Goal: Transaction & Acquisition: Purchase product/service

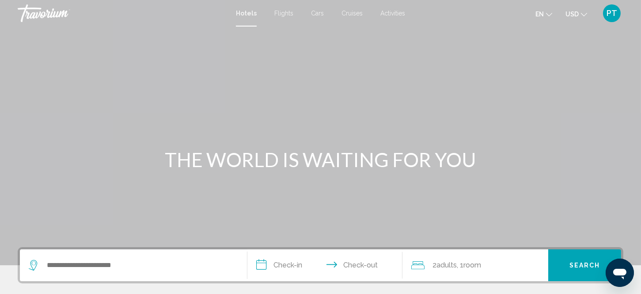
click at [280, 11] on span "Flights" at bounding box center [283, 13] width 19 height 7
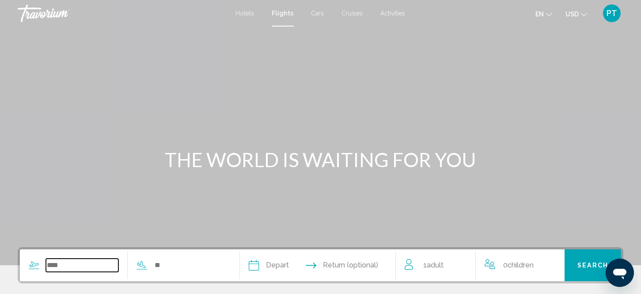
click at [94, 265] on input "Search widget" at bounding box center [82, 265] width 72 height 13
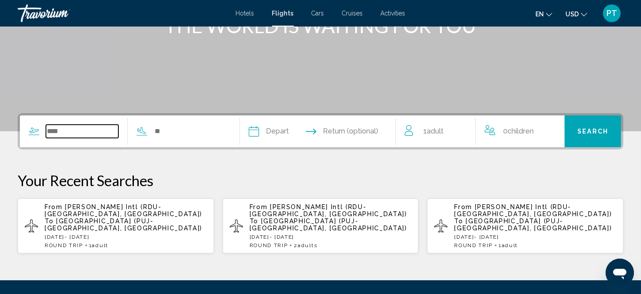
scroll to position [213, 0]
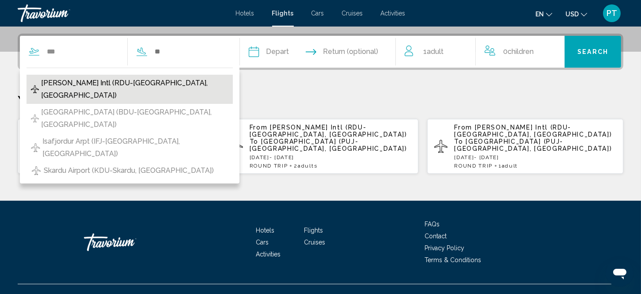
click at [86, 86] on span "[PERSON_NAME] Intl (RDU-[GEOGRAPHIC_DATA], [GEOGRAPHIC_DATA])" at bounding box center [134, 89] width 187 height 25
type input "**********"
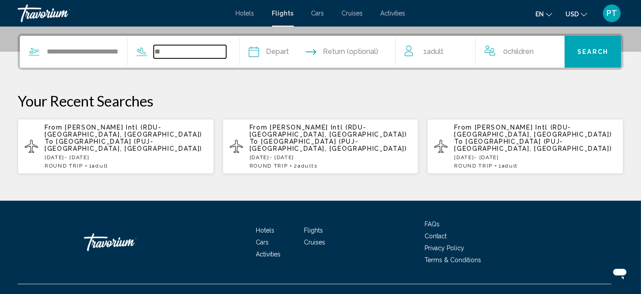
click at [179, 52] on input "Search widget" at bounding box center [190, 51] width 72 height 13
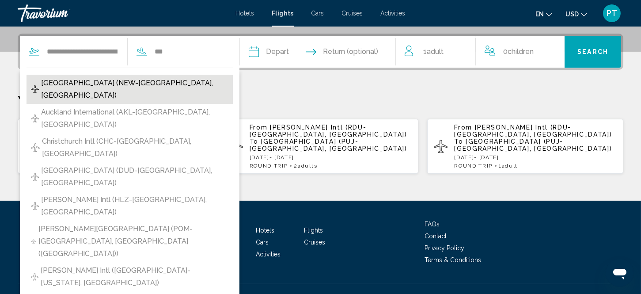
click at [159, 83] on span "[GEOGRAPHIC_DATA] (NEW-[GEOGRAPHIC_DATA], [GEOGRAPHIC_DATA])" at bounding box center [134, 89] width 187 height 25
type input "**********"
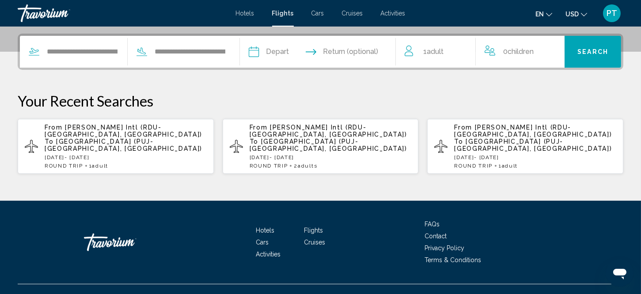
click at [281, 48] on input "Depart date" at bounding box center [285, 53] width 77 height 34
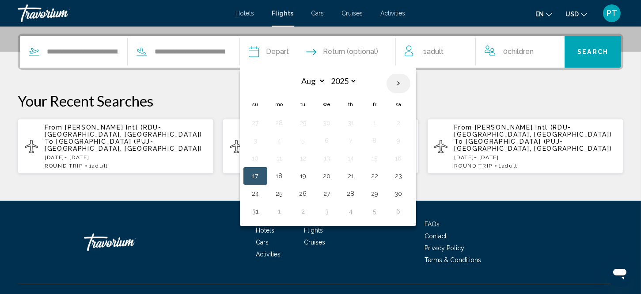
click at [407, 79] on th "Next month" at bounding box center [399, 83] width 24 height 19
select select "*"
click at [334, 173] on button "24" at bounding box center [327, 176] width 14 height 12
type input "**********"
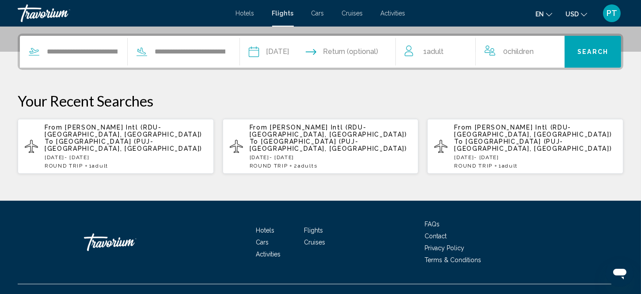
click at [379, 46] on input "Return date" at bounding box center [360, 53] width 77 height 34
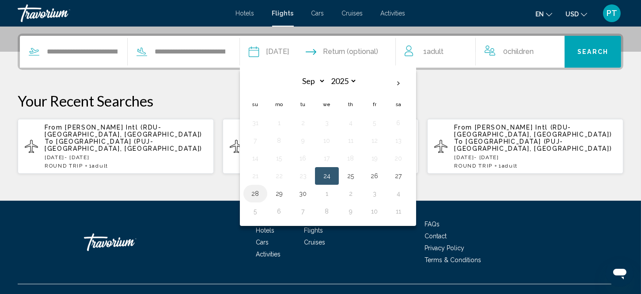
click at [262, 194] on button "28" at bounding box center [255, 193] width 14 height 12
type input "**********"
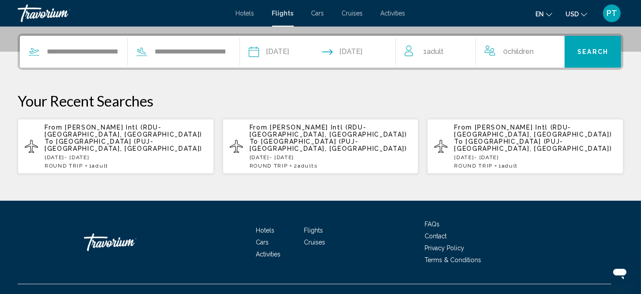
click at [449, 50] on div "1 Adult Adults" at bounding box center [440, 52] width 71 height 12
click at [462, 49] on icon "Increment adults" at bounding box center [463, 50] width 8 height 11
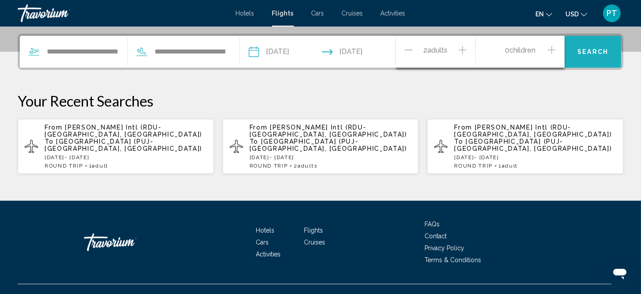
click at [582, 52] on span "Search" at bounding box center [593, 52] width 31 height 7
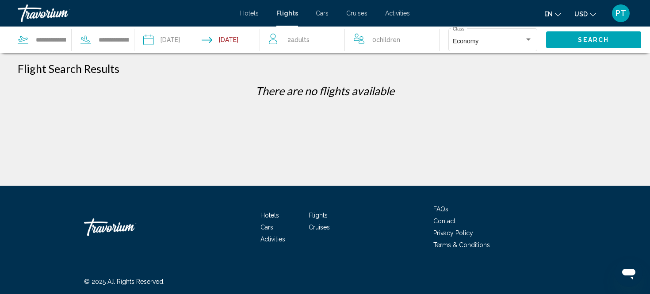
click at [582, 52] on div "Search" at bounding box center [598, 40] width 104 height 27
click at [570, 42] on button "Search" at bounding box center [593, 39] width 95 height 16
click at [569, 34] on button "Search" at bounding box center [593, 39] width 95 height 16
click at [240, 38] on input "Return date: Sep 28, 2025" at bounding box center [233, 41] width 62 height 29
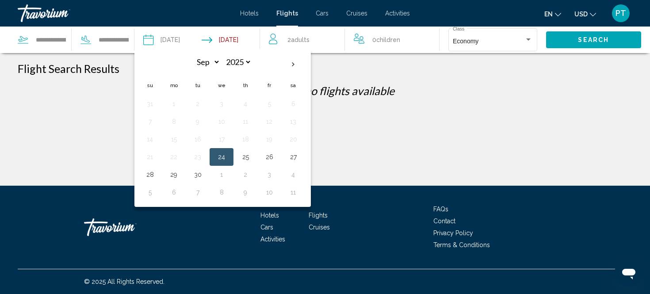
click at [221, 153] on button "24" at bounding box center [221, 157] width 14 height 12
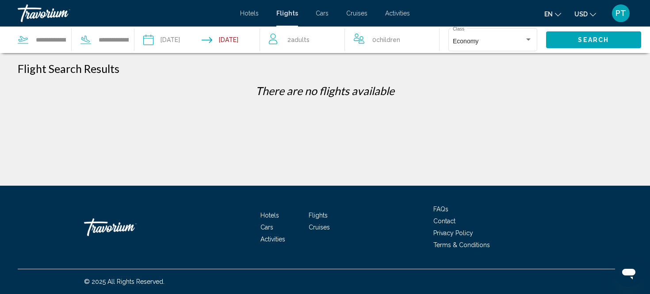
click at [237, 36] on input "**********" at bounding box center [233, 41] width 62 height 29
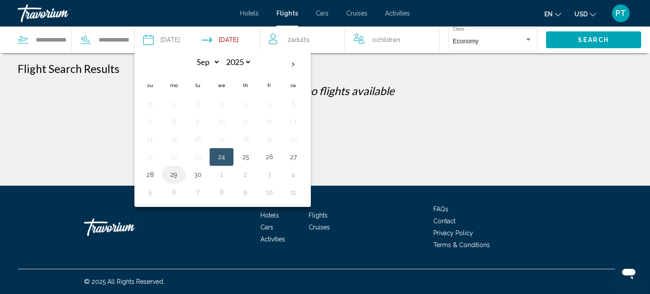
click at [170, 173] on button "29" at bounding box center [174, 174] width 14 height 12
type input "**********"
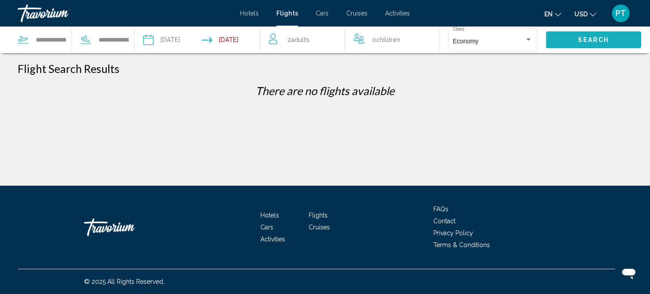
click at [596, 40] on span "Search" at bounding box center [593, 40] width 31 height 7
click at [147, 40] on input "Depart date: Sep 24, 2025" at bounding box center [172, 41] width 62 height 29
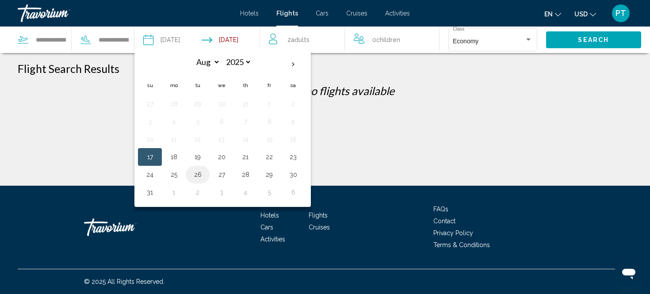
click at [195, 171] on button "26" at bounding box center [197, 174] width 14 height 12
type input "**********"
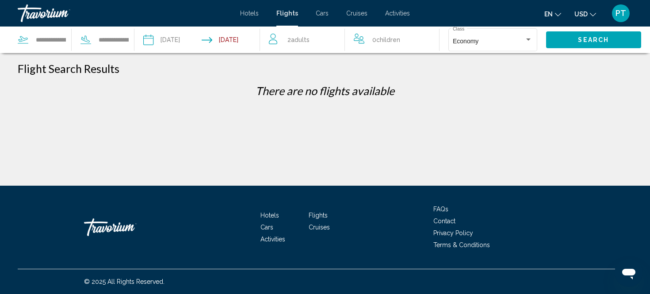
click at [230, 38] on input "Return date: Sep 29, 2025" at bounding box center [233, 41] width 62 height 29
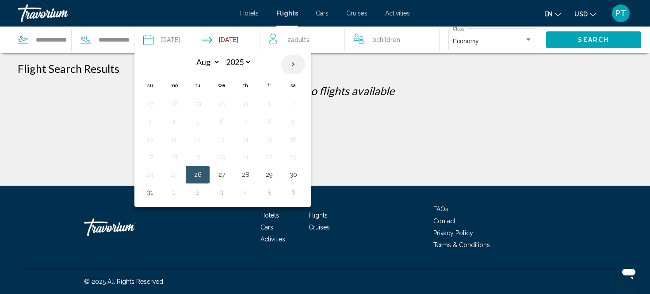
click at [294, 64] on th "Next month" at bounding box center [293, 64] width 24 height 19
select select "*"
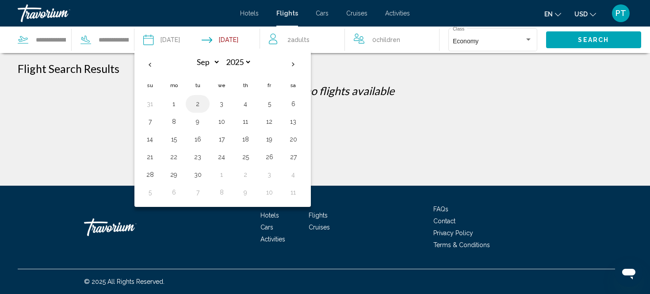
click at [196, 102] on button "2" at bounding box center [197, 104] width 14 height 12
type input "**********"
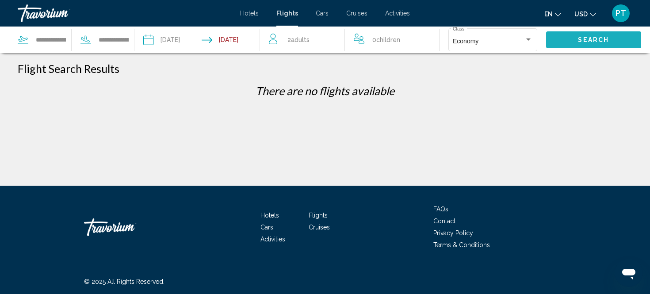
click at [568, 37] on button "Search" at bounding box center [593, 39] width 95 height 16
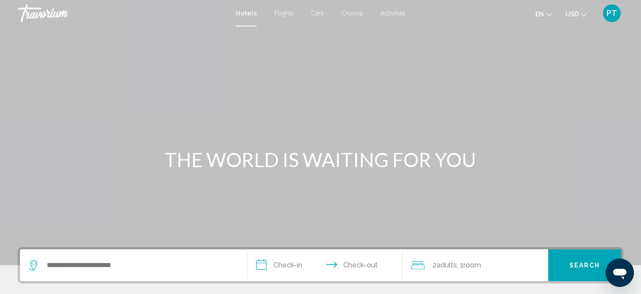
click at [281, 11] on span "Flights" at bounding box center [283, 13] width 19 height 7
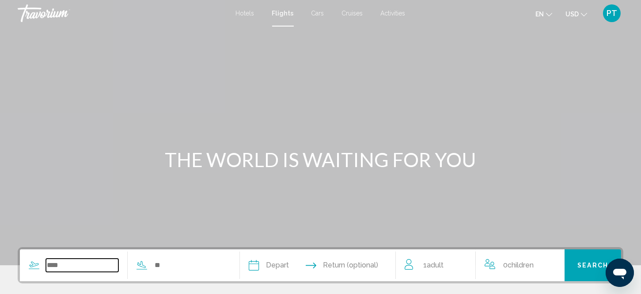
click at [100, 269] on input "Search widget" at bounding box center [82, 265] width 72 height 13
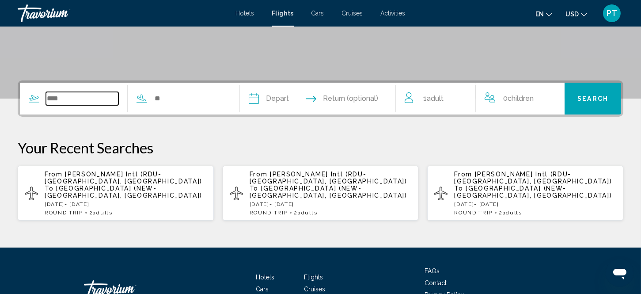
scroll to position [218, 0]
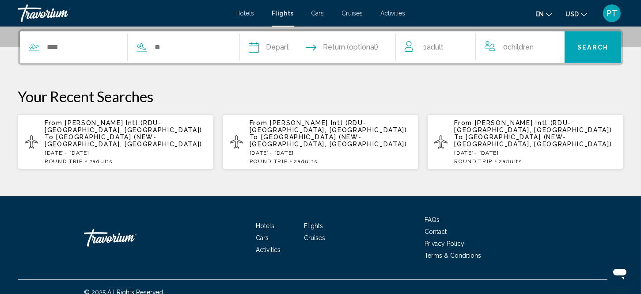
click at [98, 122] on span "[PERSON_NAME] Intl (RDU-[GEOGRAPHIC_DATA], [GEOGRAPHIC_DATA])" at bounding box center [124, 126] width 158 height 14
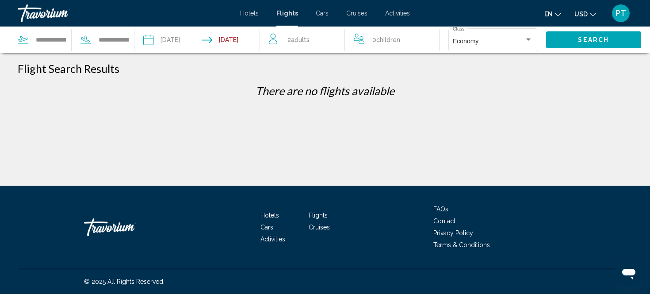
click at [245, 11] on span "Hotels" at bounding box center [249, 13] width 19 height 7
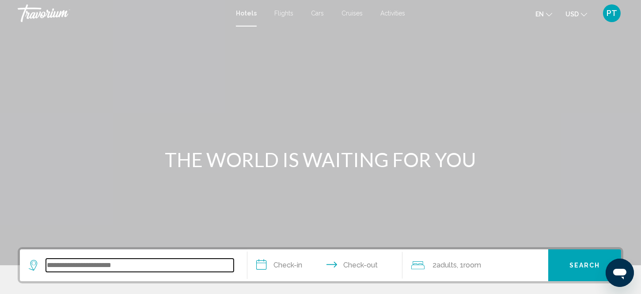
click at [117, 263] on input "Search widget" at bounding box center [140, 265] width 188 height 13
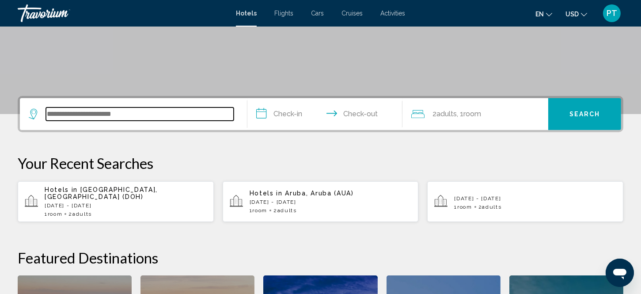
scroll to position [218, 0]
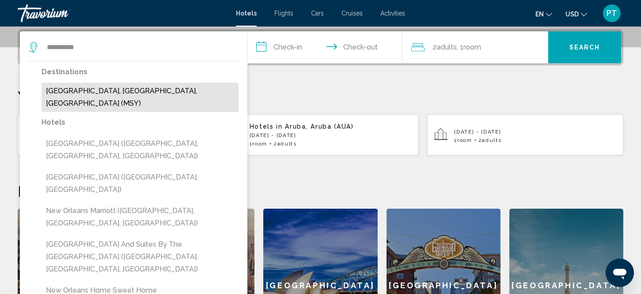
click at [121, 87] on button "[GEOGRAPHIC_DATA], [GEOGRAPHIC_DATA], [GEOGRAPHIC_DATA] (MSY)" at bounding box center [140, 97] width 197 height 29
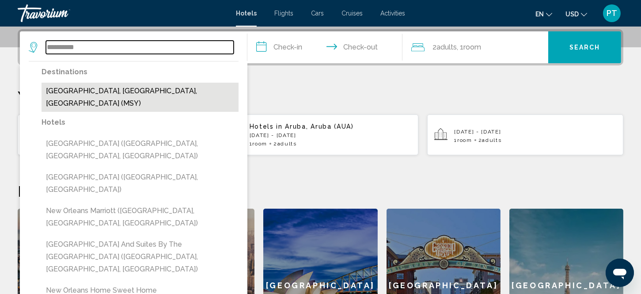
type input "**********"
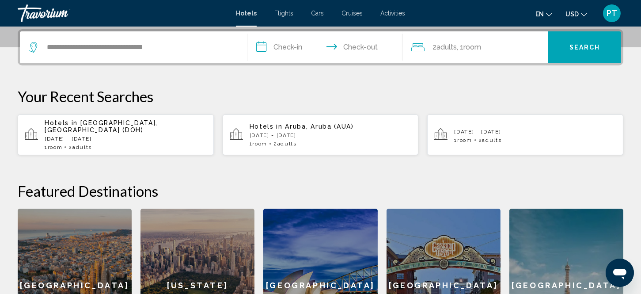
click at [278, 47] on input "**********" at bounding box center [326, 48] width 158 height 34
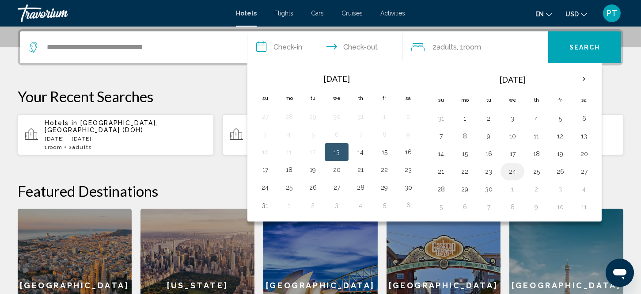
click at [513, 170] on button "24" at bounding box center [513, 171] width 14 height 12
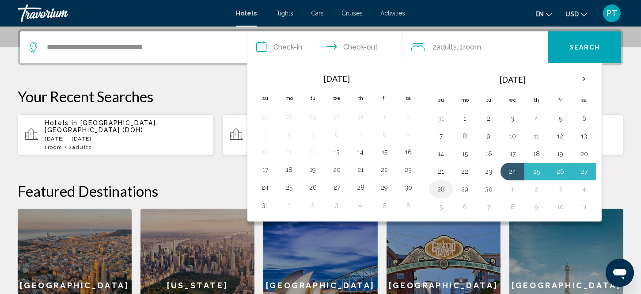
click at [442, 186] on button "28" at bounding box center [441, 189] width 14 height 12
type input "**********"
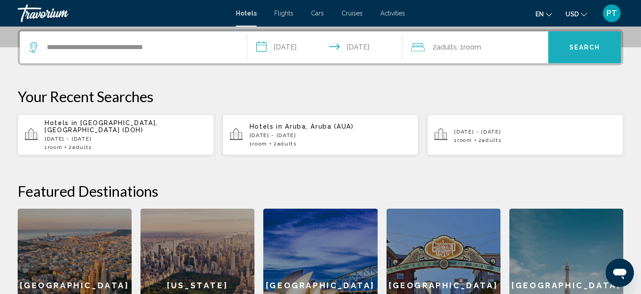
click at [579, 44] on span "Search" at bounding box center [585, 47] width 31 height 7
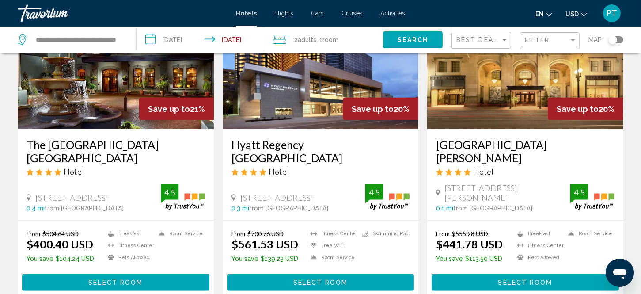
scroll to position [1139, 0]
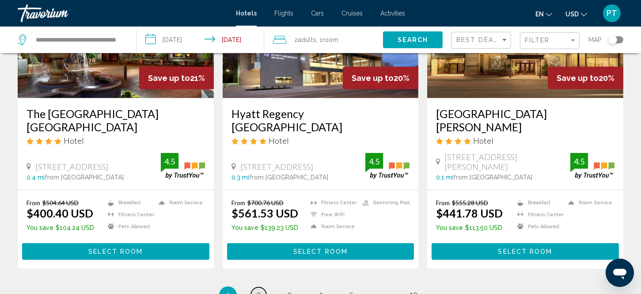
click at [261, 290] on span "2" at bounding box center [259, 295] width 4 height 10
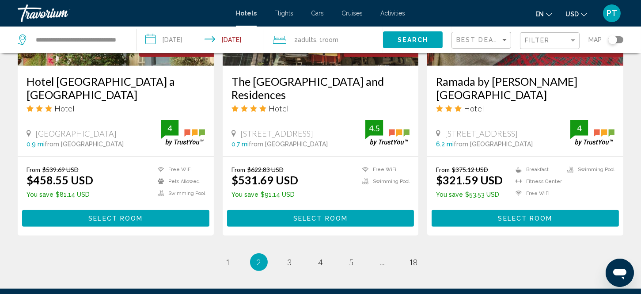
scroll to position [1198, 0]
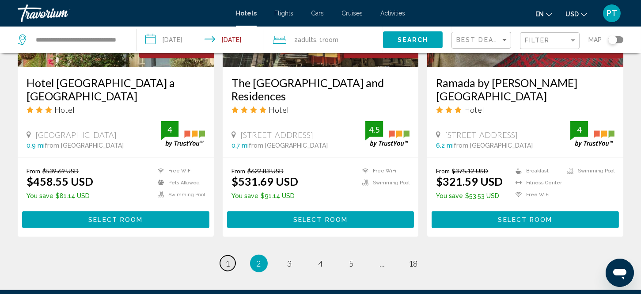
click at [228, 259] on span "1" at bounding box center [228, 264] width 4 height 10
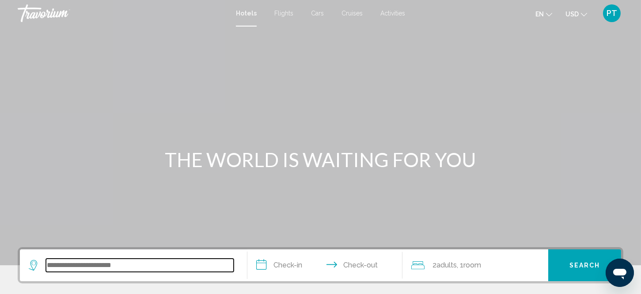
click at [68, 267] on input "Search widget" at bounding box center [140, 265] width 188 height 13
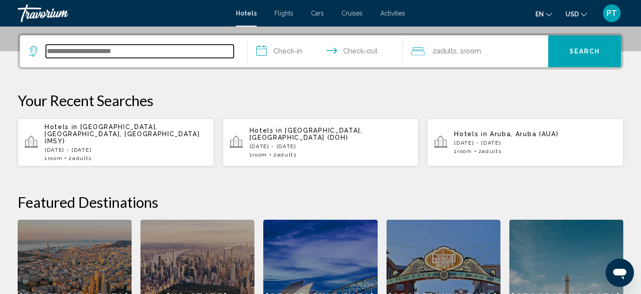
scroll to position [218, 0]
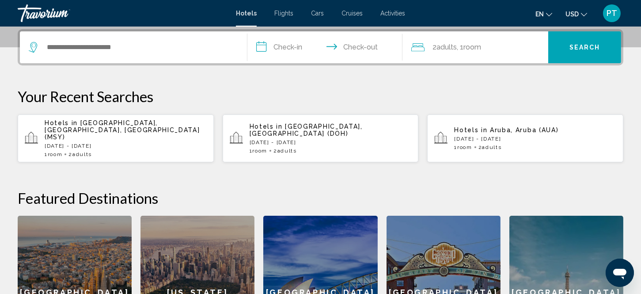
click at [281, 11] on span "Flights" at bounding box center [283, 13] width 19 height 7
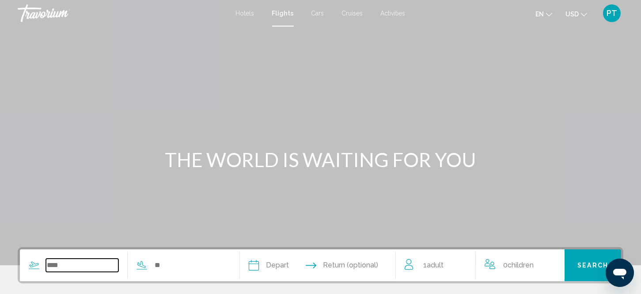
click at [62, 266] on input "Search widget" at bounding box center [82, 265] width 72 height 13
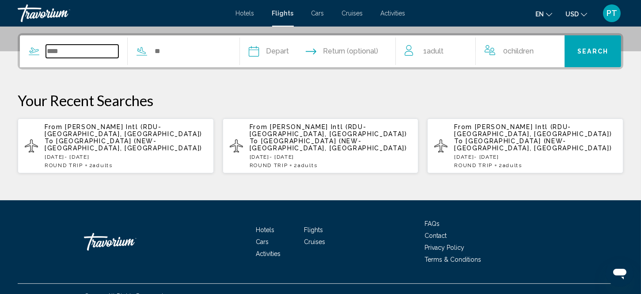
scroll to position [218, 0]
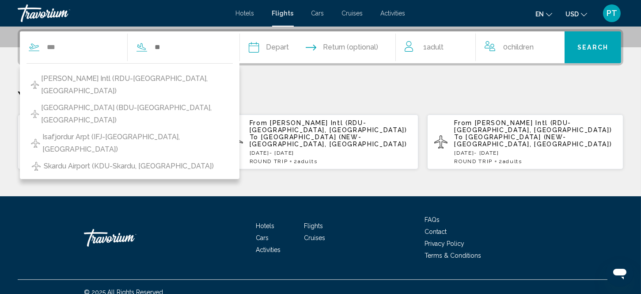
click at [80, 76] on span "[PERSON_NAME] Intl (RDU-[GEOGRAPHIC_DATA], [GEOGRAPHIC_DATA])" at bounding box center [134, 84] width 187 height 25
type input "**********"
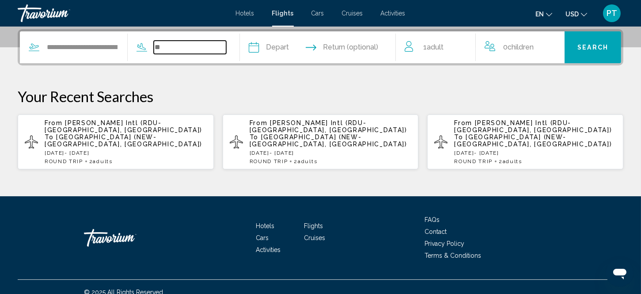
click at [183, 44] on input "Search widget" at bounding box center [190, 47] width 72 height 13
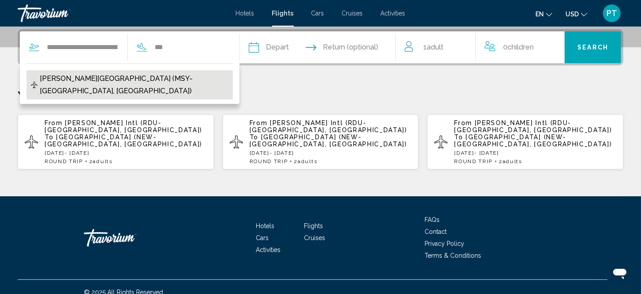
click at [164, 77] on span "Louis Armstrong Intl Airport (MSY-New Orleans, US)" at bounding box center [134, 84] width 189 height 25
type input "**********"
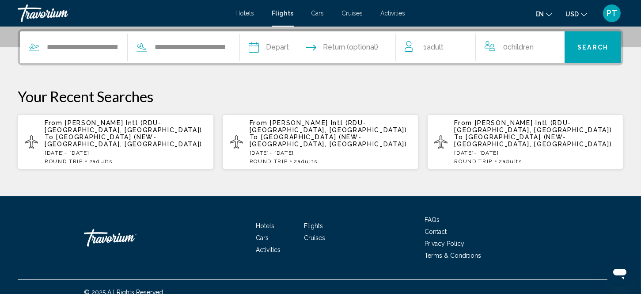
click at [283, 47] on input "Depart date" at bounding box center [285, 48] width 77 height 34
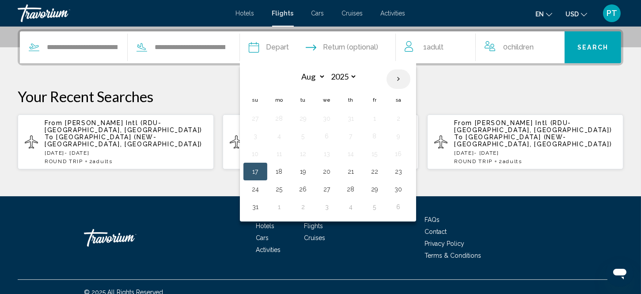
click at [411, 72] on th "Next month" at bounding box center [399, 78] width 24 height 19
select select "*"
click at [334, 171] on button "24" at bounding box center [327, 171] width 14 height 12
type input "**********"
select select "*"
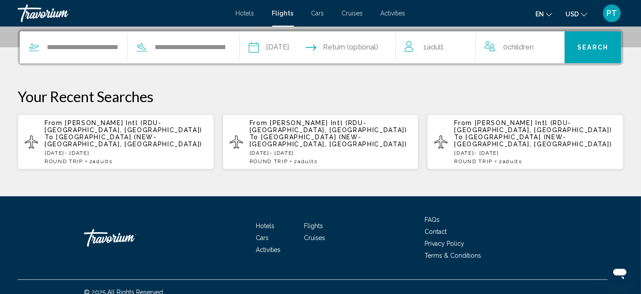
click at [368, 45] on input "Return date" at bounding box center [360, 48] width 77 height 34
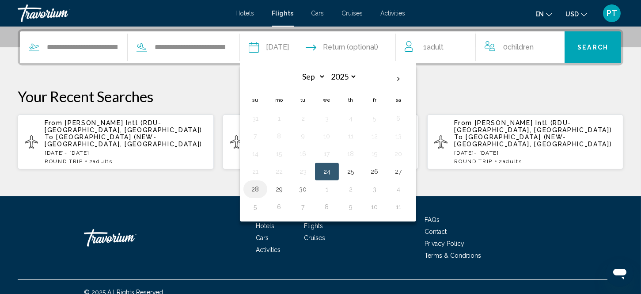
click at [262, 187] on button "28" at bounding box center [255, 189] width 14 height 12
type input "**********"
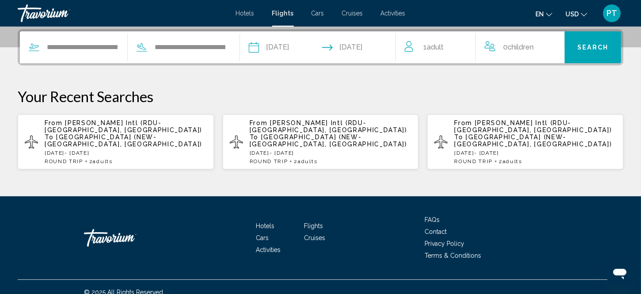
click at [593, 44] on span "Search" at bounding box center [593, 47] width 31 height 7
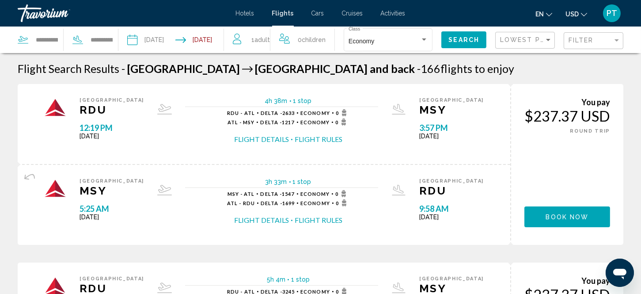
click at [265, 135] on button "Flight Details" at bounding box center [261, 139] width 55 height 10
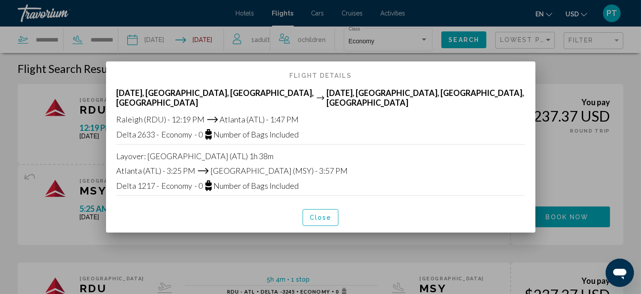
click at [555, 138] on div at bounding box center [320, 147] width 641 height 294
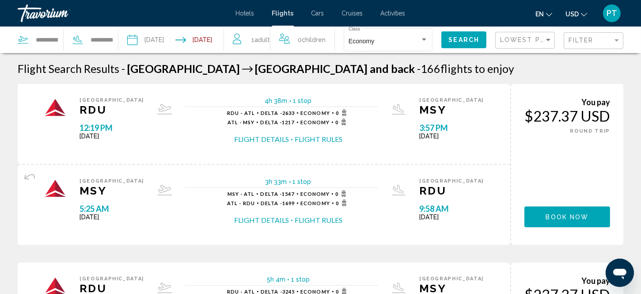
click at [323, 137] on button "Flight Rules" at bounding box center [319, 139] width 48 height 10
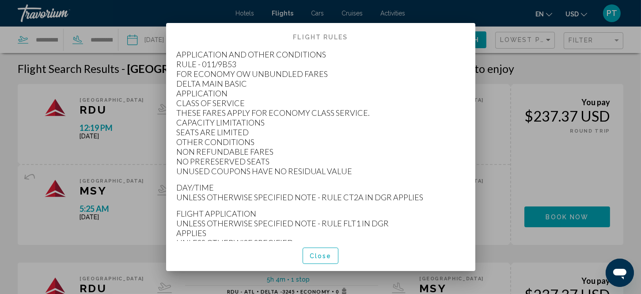
click at [489, 76] on div at bounding box center [320, 147] width 641 height 294
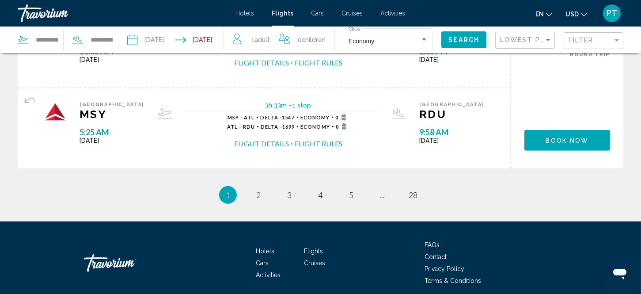
scroll to position [1002, 0]
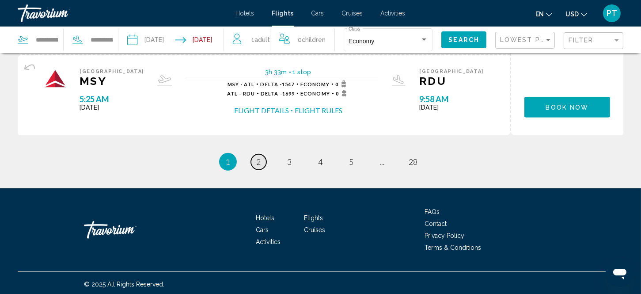
click at [257, 157] on span "2" at bounding box center [259, 162] width 4 height 10
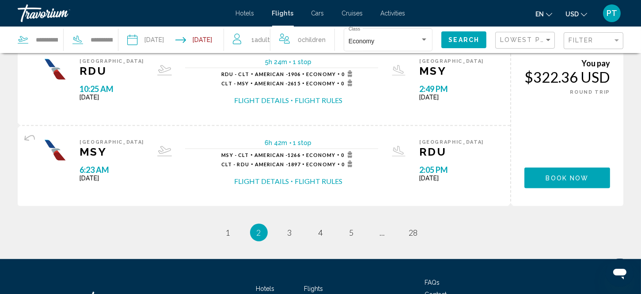
scroll to position [943, 0]
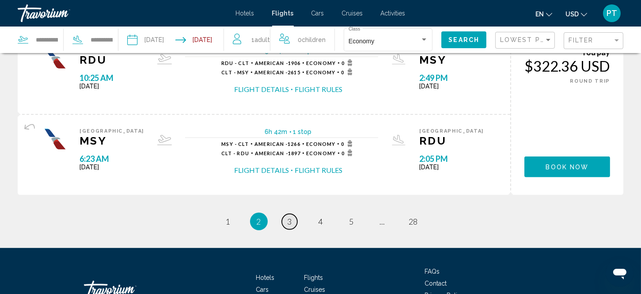
click at [290, 217] on span "3" at bounding box center [290, 222] width 4 height 10
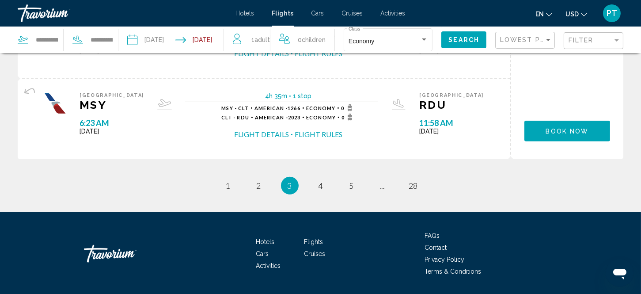
scroll to position [982, 0]
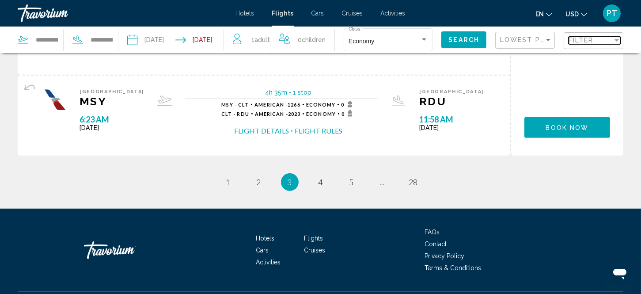
click at [615, 39] on div "Filter" at bounding box center [617, 40] width 4 height 2
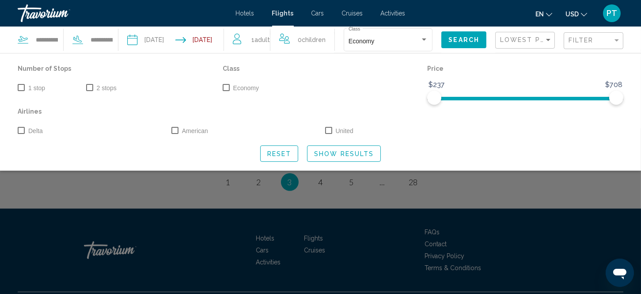
click at [436, 188] on div "Search widget" at bounding box center [320, 211] width 641 height 166
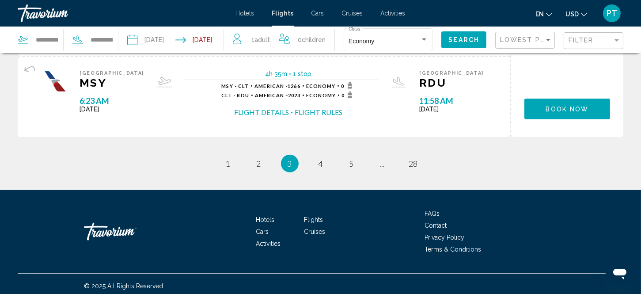
scroll to position [1002, 0]
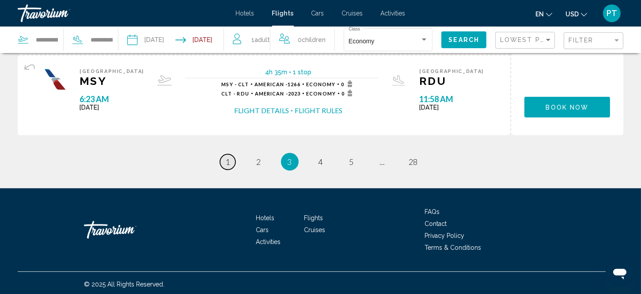
click at [228, 160] on span "1" at bounding box center [228, 162] width 4 height 10
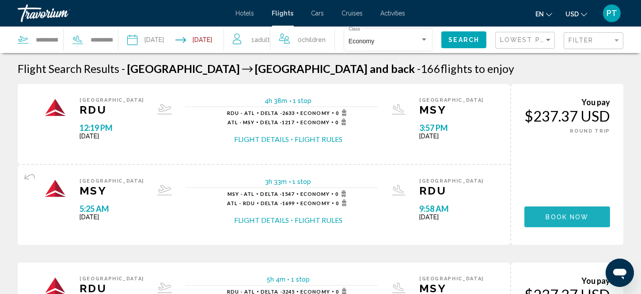
click at [551, 212] on button "Book now" at bounding box center [568, 216] width 86 height 21
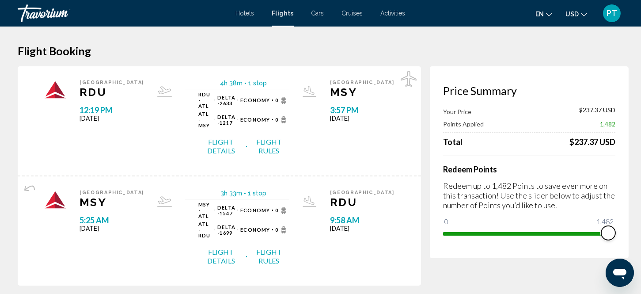
drag, startPoint x: 449, startPoint y: 219, endPoint x: 619, endPoint y: 234, distance: 170.8
click at [619, 234] on div "Price Summary Your Price $237.37 USD Points Applied 1,482 Total $237.37 USD Red…" at bounding box center [529, 162] width 199 height 192
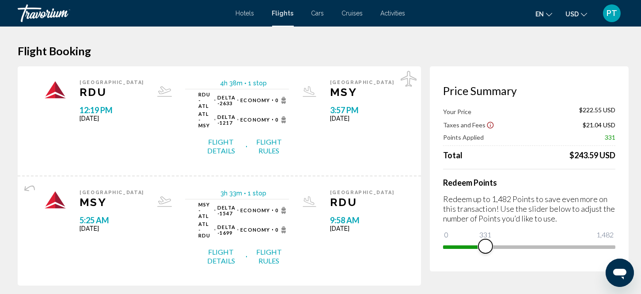
drag, startPoint x: 600, startPoint y: 244, endPoint x: 476, endPoint y: 261, distance: 124.4
click at [476, 261] on div "Price Summary Your Price $222.55 USD Taxes and Fees $21.04 USD Points Applied 3…" at bounding box center [529, 168] width 199 height 205
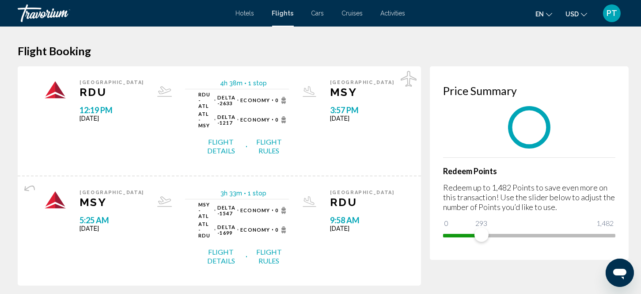
drag, startPoint x: 476, startPoint y: 261, endPoint x: 409, endPoint y: 255, distance: 67.9
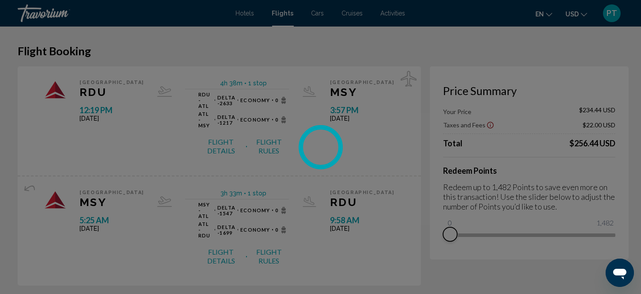
drag, startPoint x: 474, startPoint y: 236, endPoint x: 436, endPoint y: 237, distance: 37.6
click at [436, 237] on div "Skip to main content Hotels Flights Cars Cruises Activities Hotels Flights Cars…" at bounding box center [320, 147] width 641 height 294
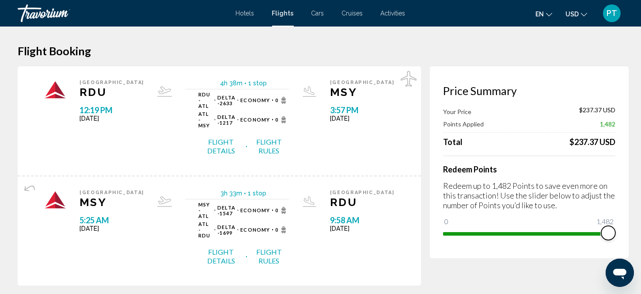
drag, startPoint x: 440, startPoint y: 222, endPoint x: 622, endPoint y: 215, distance: 181.8
click at [622, 215] on div "Price Summary Your Price $237.37 USD Points Applied 1,482 Total $237.37 USD Red…" at bounding box center [529, 162] width 199 height 192
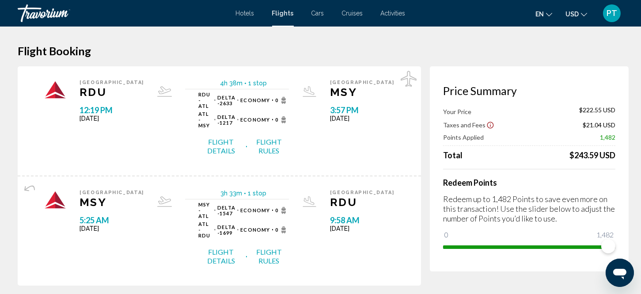
click at [438, 48] on h1 "Flight Booking" at bounding box center [321, 50] width 606 height 13
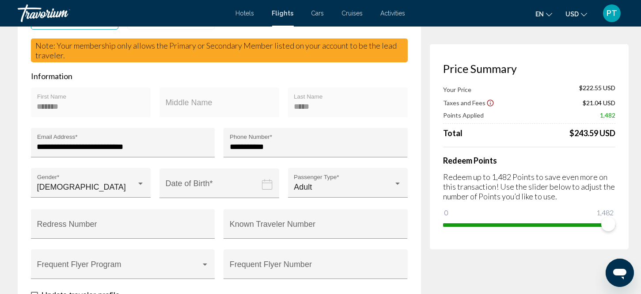
scroll to position [360, 0]
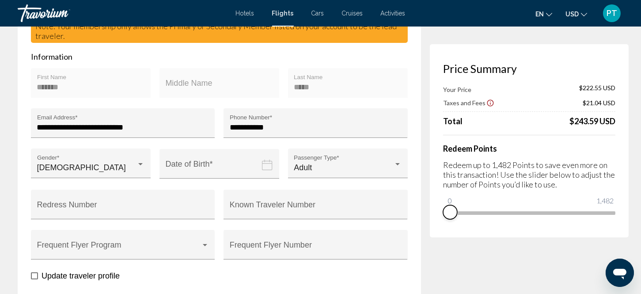
drag, startPoint x: 604, startPoint y: 225, endPoint x: 430, endPoint y: 264, distance: 178.3
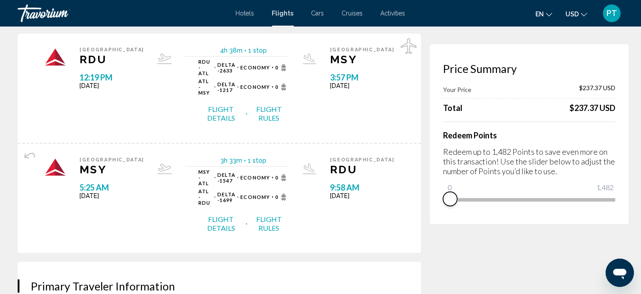
scroll to position [0, 0]
